Goal: Task Accomplishment & Management: Manage account settings

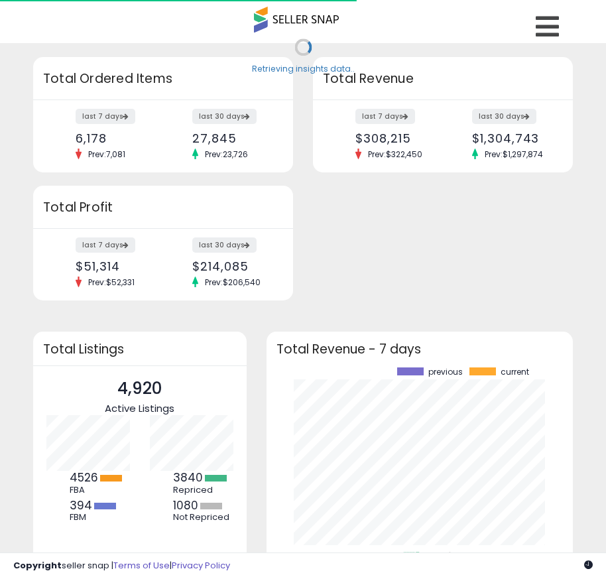
scroll to position [184, 281]
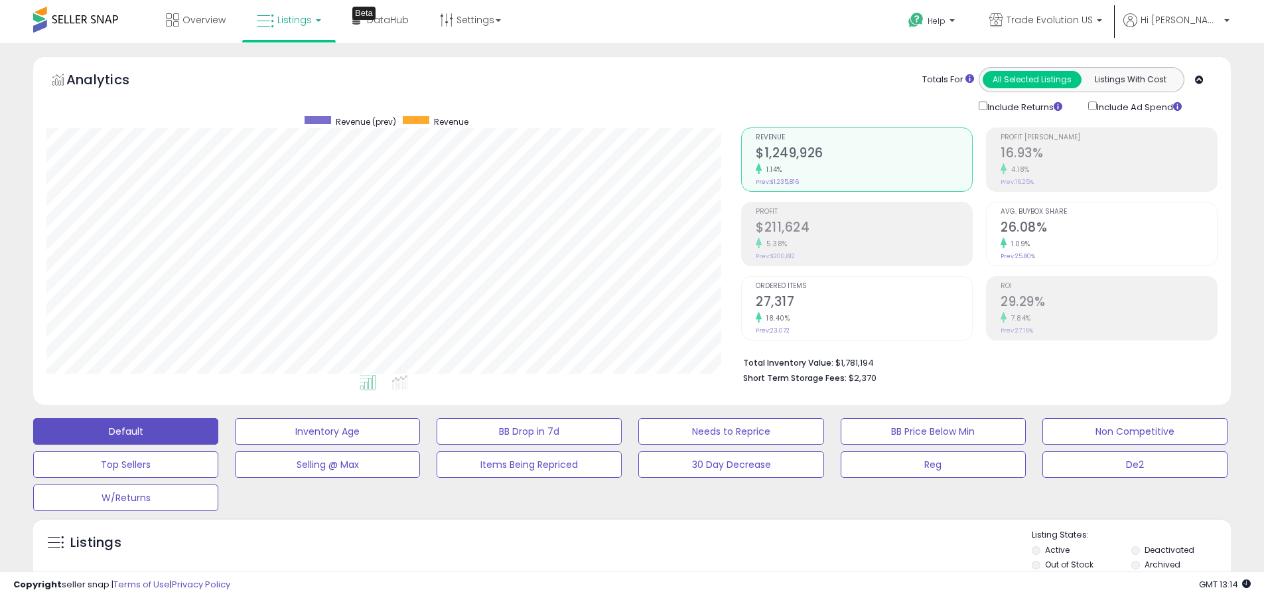
scroll to position [272, 694]
click at [616, 549] on label "Deactivated" at bounding box center [1169, 549] width 50 height 11
click at [616, 564] on label "Archived" at bounding box center [1162, 563] width 36 height 11
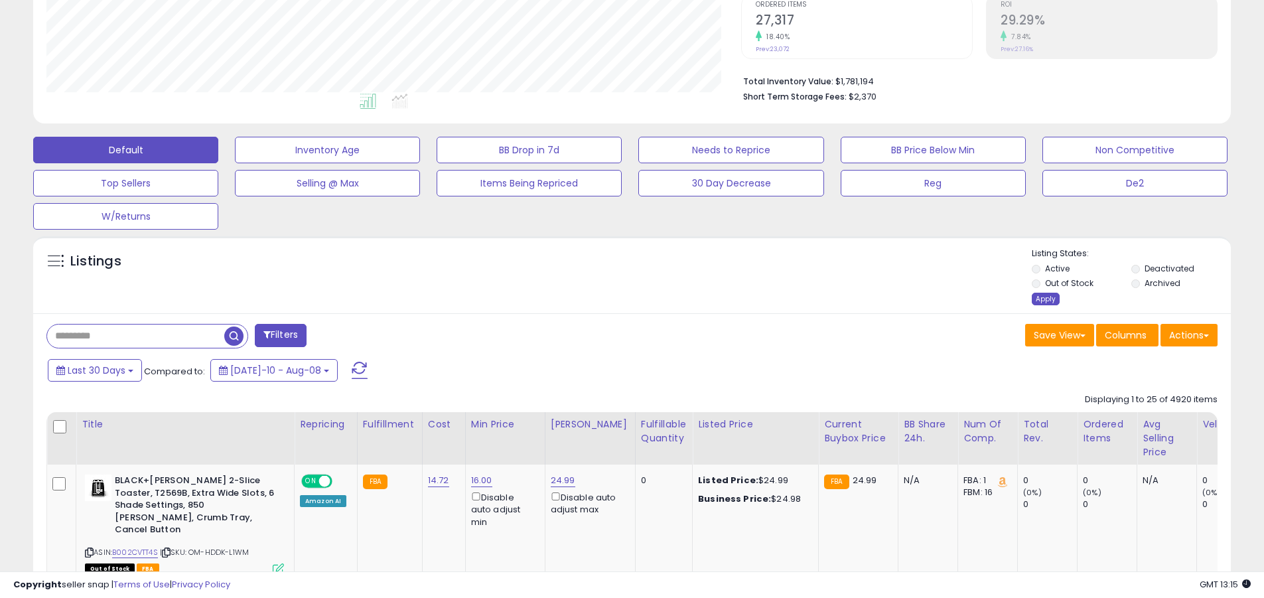
click at [616, 298] on div "Apply" at bounding box center [1045, 299] width 28 height 13
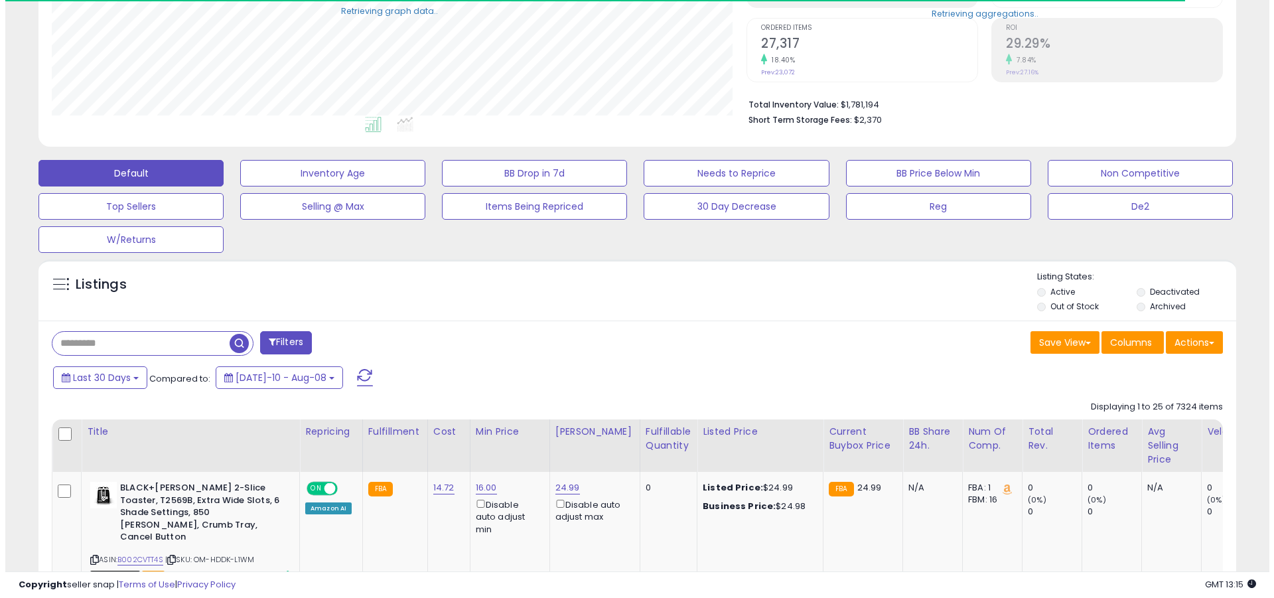
scroll to position [663019, 662596]
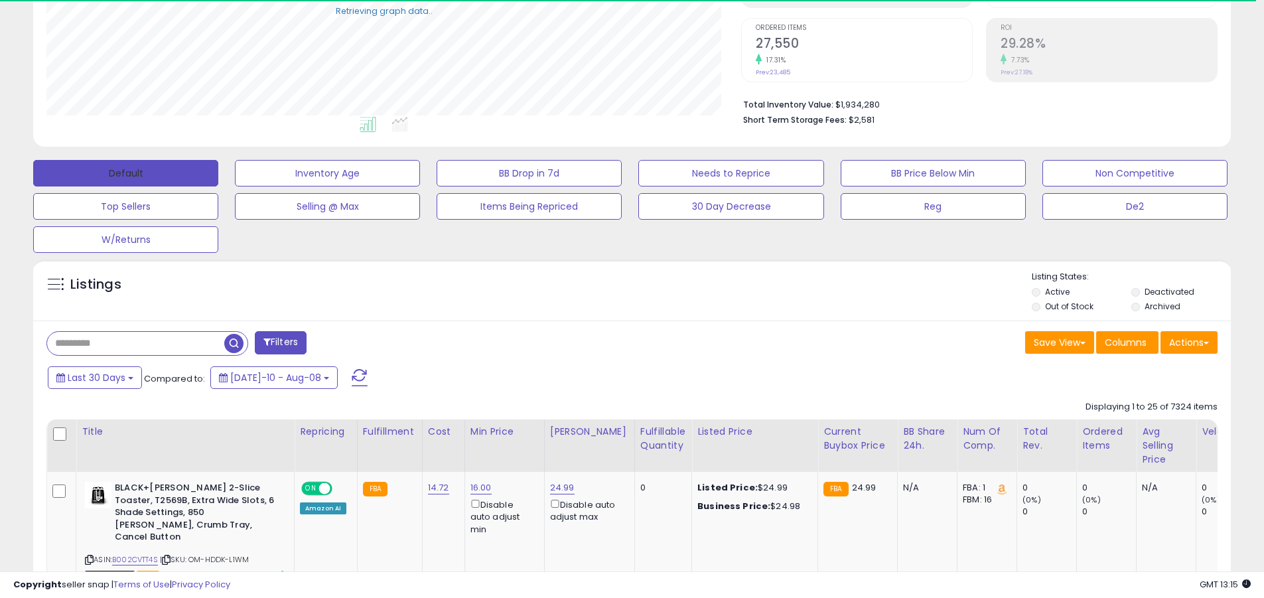
click at [125, 172] on button "Default" at bounding box center [125, 173] width 185 height 27
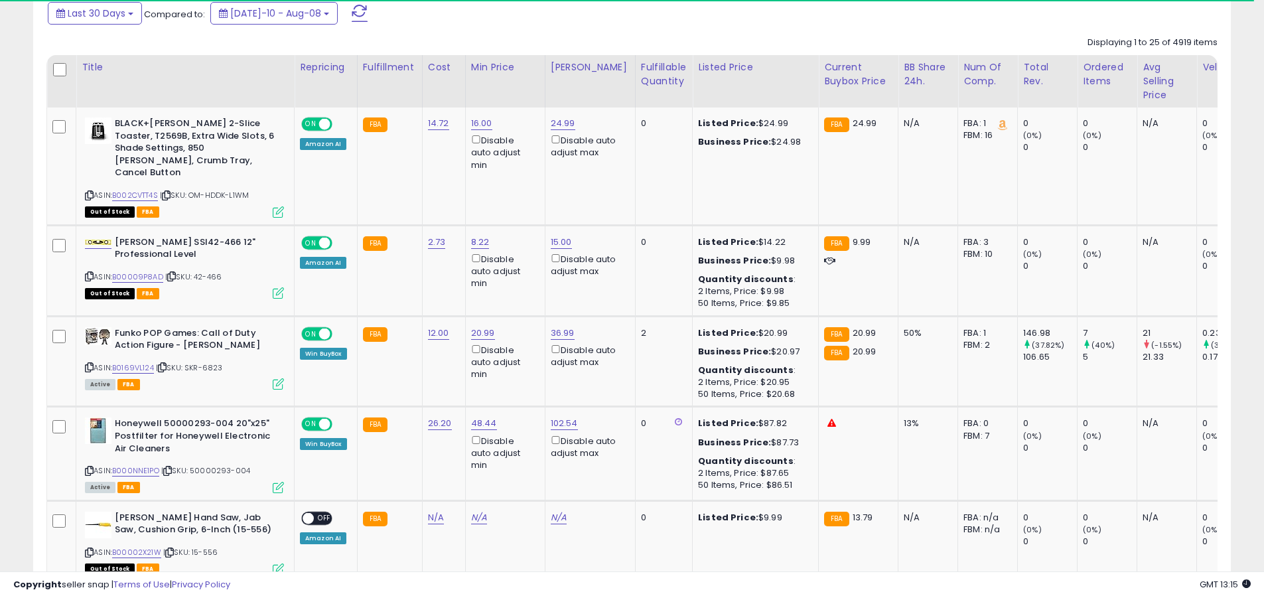
click at [352, 13] on span at bounding box center [360, 13] width 16 height 17
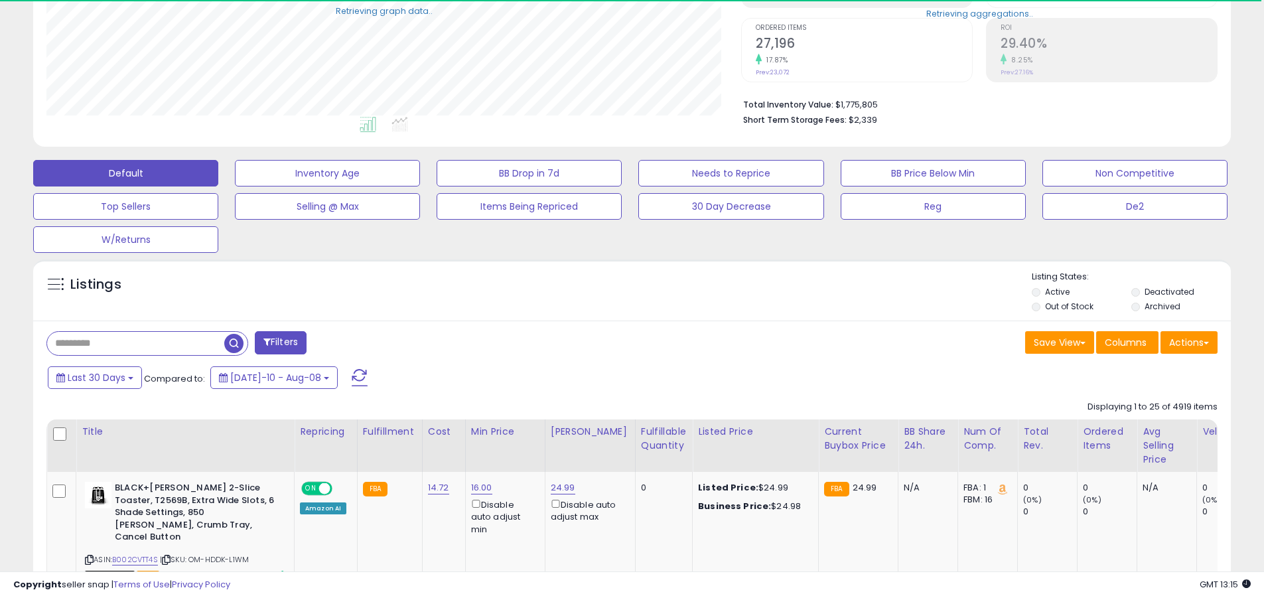
click at [135, 343] on input "text" at bounding box center [135, 343] width 177 height 23
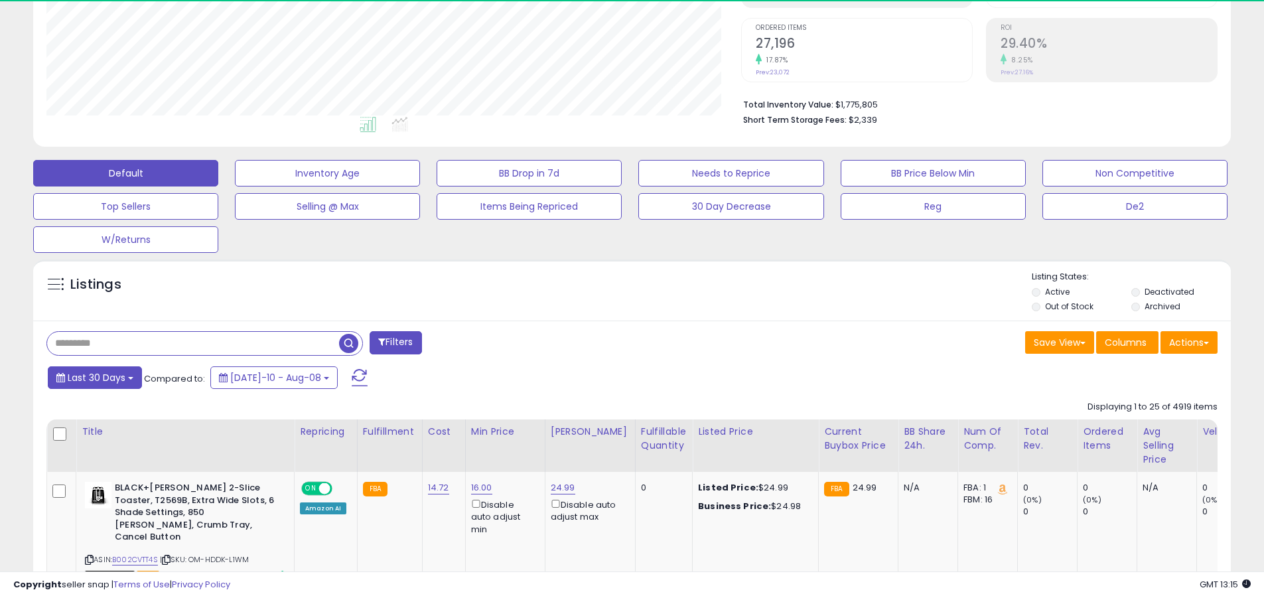
click at [94, 377] on span "Last 30 Days" at bounding box center [97, 377] width 58 height 13
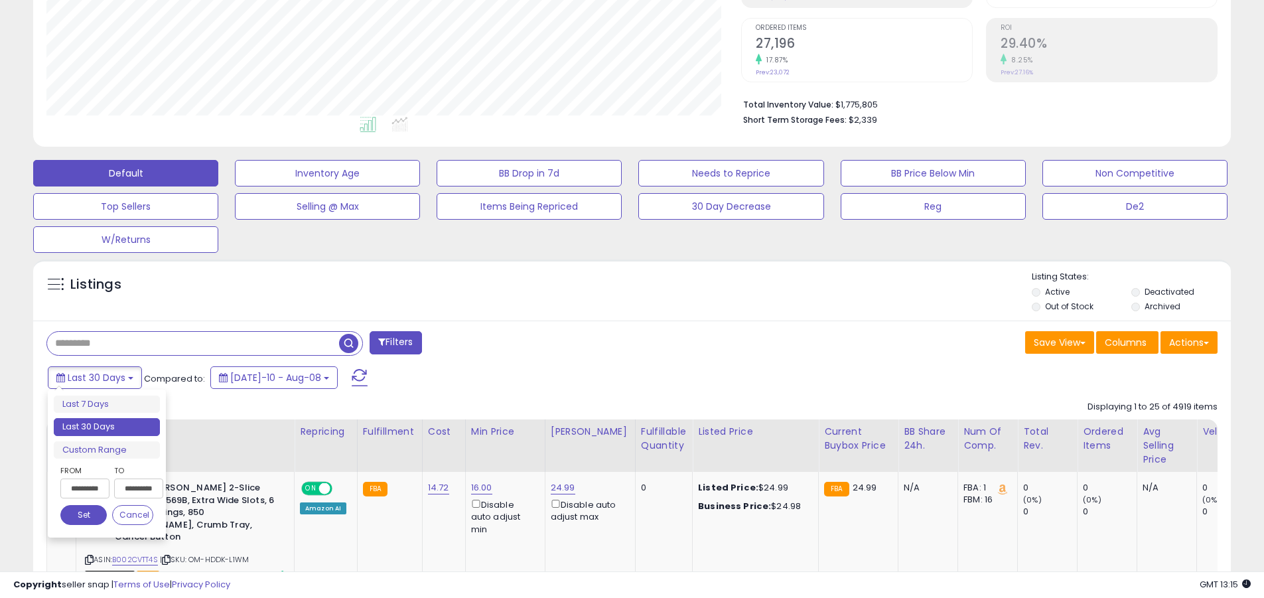
click at [107, 426] on li "Last 30 Days" at bounding box center [107, 427] width 106 height 18
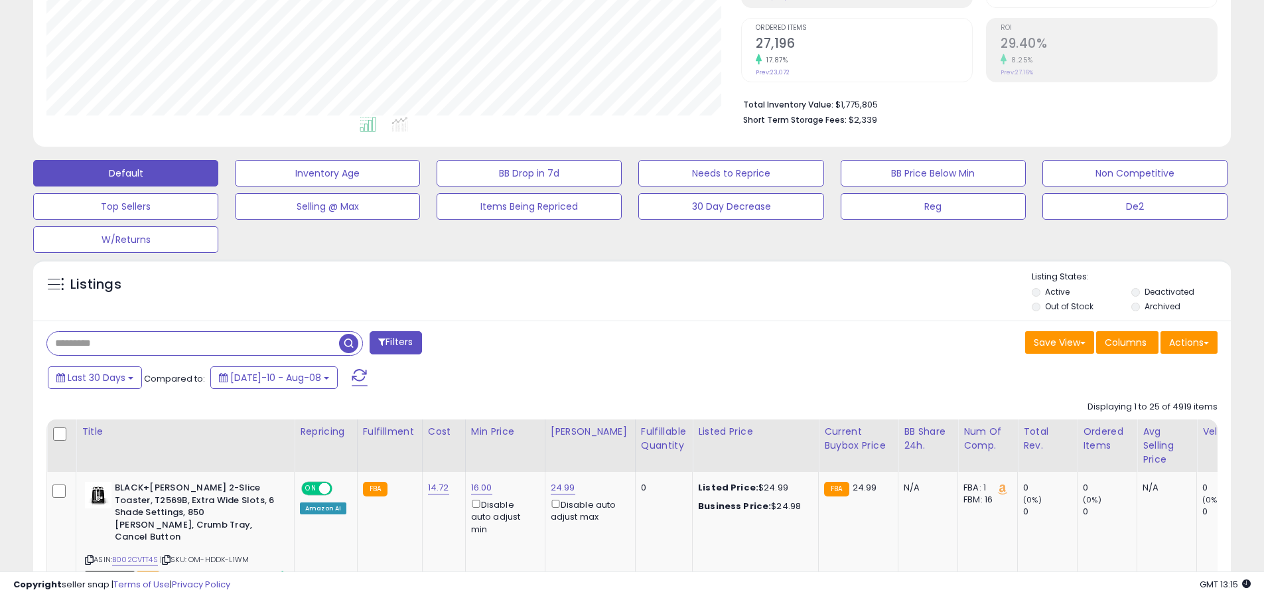
click at [193, 343] on input "text" at bounding box center [193, 343] width 292 height 23
click at [350, 341] on span "button" at bounding box center [348, 343] width 19 height 19
click at [616, 342] on button "Actions" at bounding box center [1188, 342] width 57 height 23
click at [0, 0] on link "Export All Columns" at bounding box center [0, 0] width 0 height 0
